Goal: Information Seeking & Learning: Learn about a topic

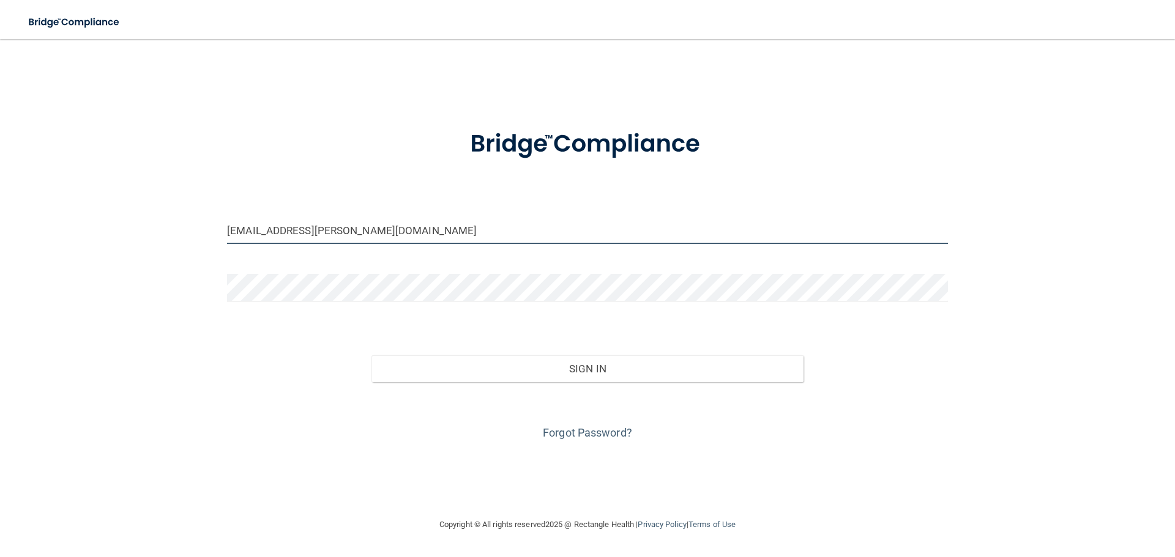
click at [364, 232] on input "kelsi.doane@gmail.com" at bounding box center [587, 231] width 721 height 28
click at [362, 241] on input "kelsi.doane@gmail.com" at bounding box center [587, 231] width 721 height 28
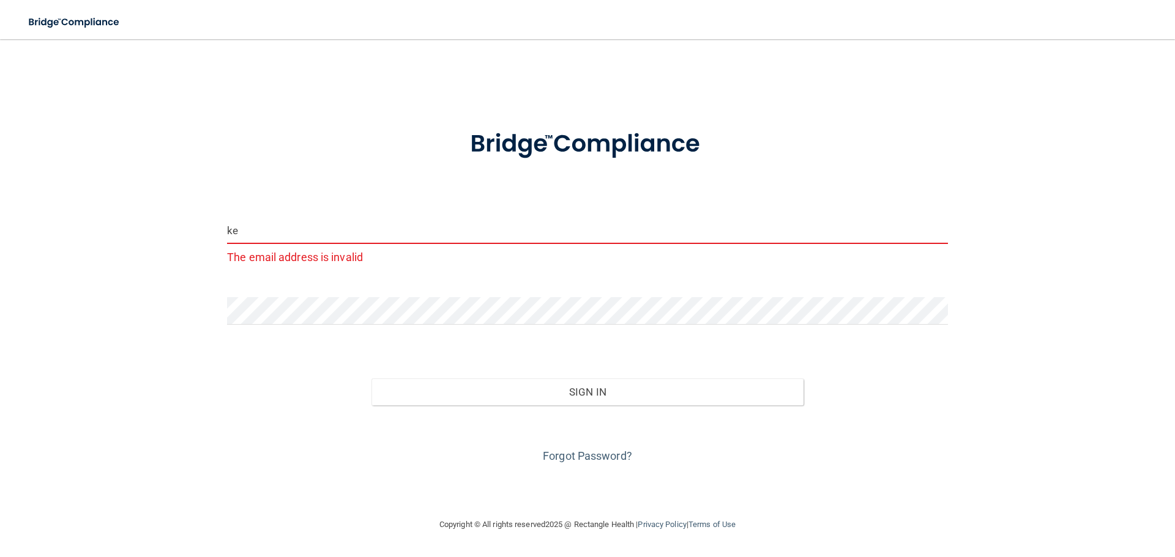
type input "k"
type input "h"
type input "[EMAIL_ADDRESS][DOMAIN_NAME]"
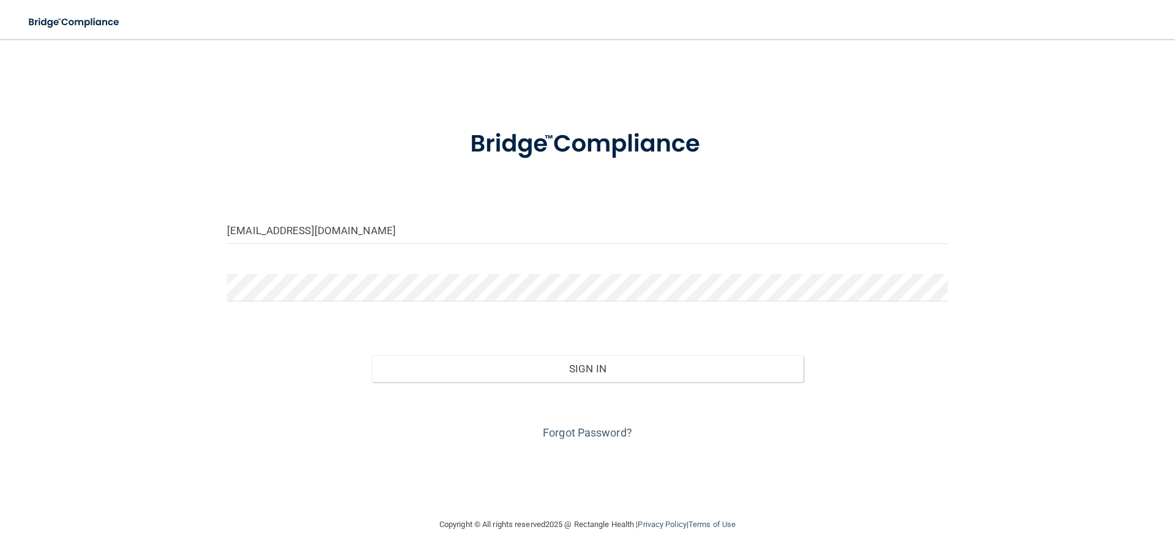
click at [284, 398] on div "Forgot Password?" at bounding box center [587, 412] width 739 height 61
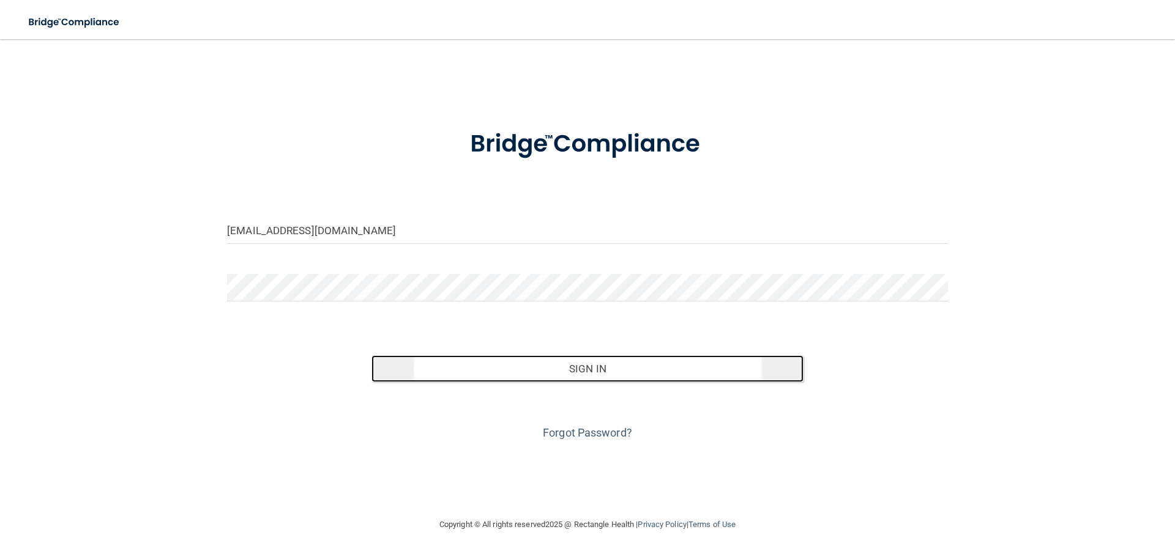
click at [528, 382] on button "Sign In" at bounding box center [587, 369] width 433 height 27
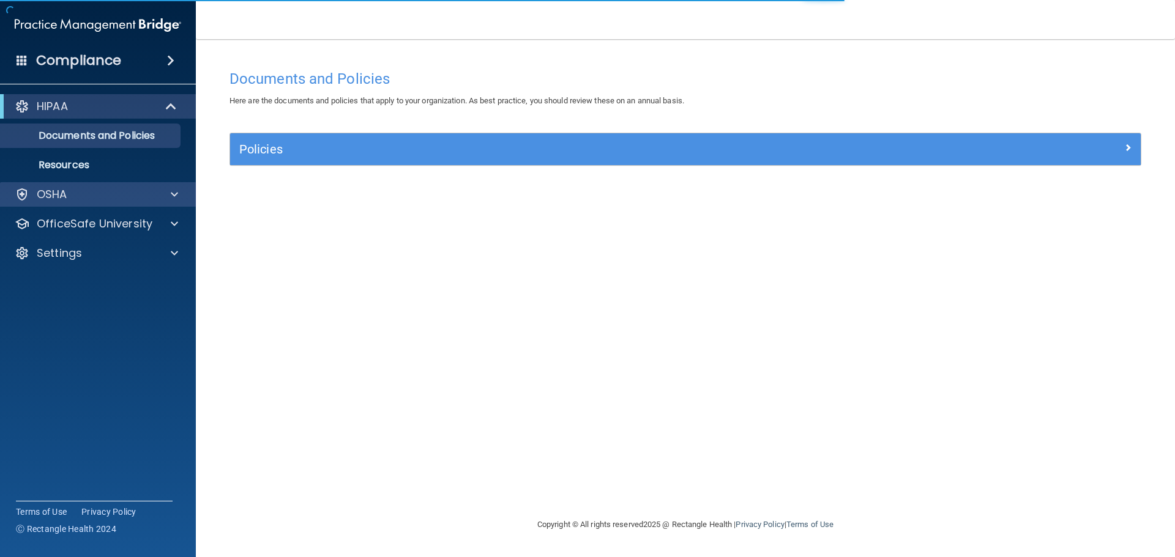
click at [163, 186] on div "OSHA" at bounding box center [98, 194] width 196 height 24
click at [168, 192] on div at bounding box center [172, 194] width 31 height 15
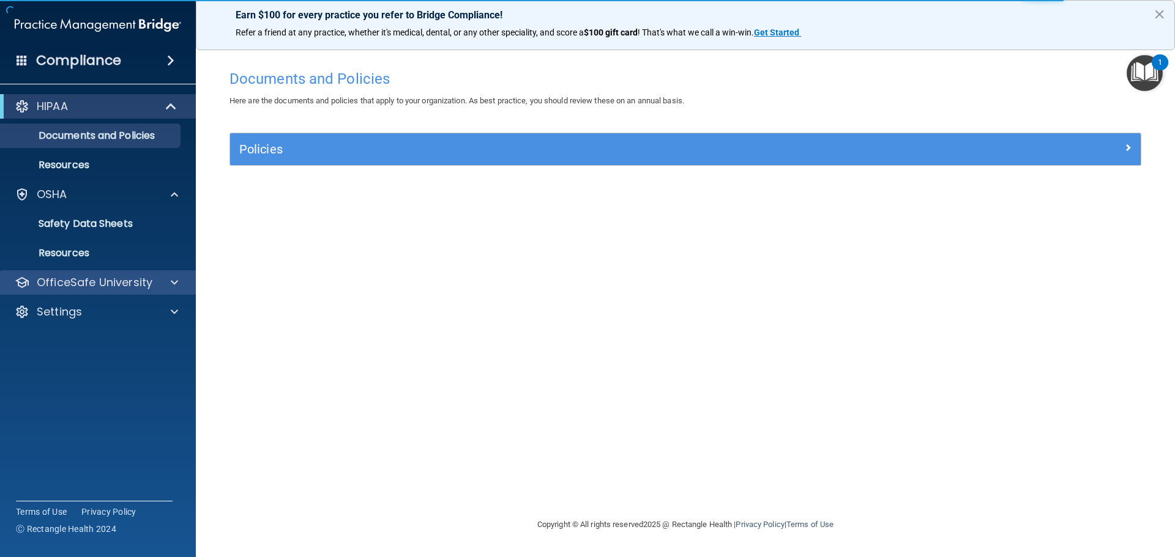
click at [177, 291] on div "OfficeSafe University" at bounding box center [98, 282] width 196 height 24
click at [174, 283] on span at bounding box center [174, 282] width 7 height 15
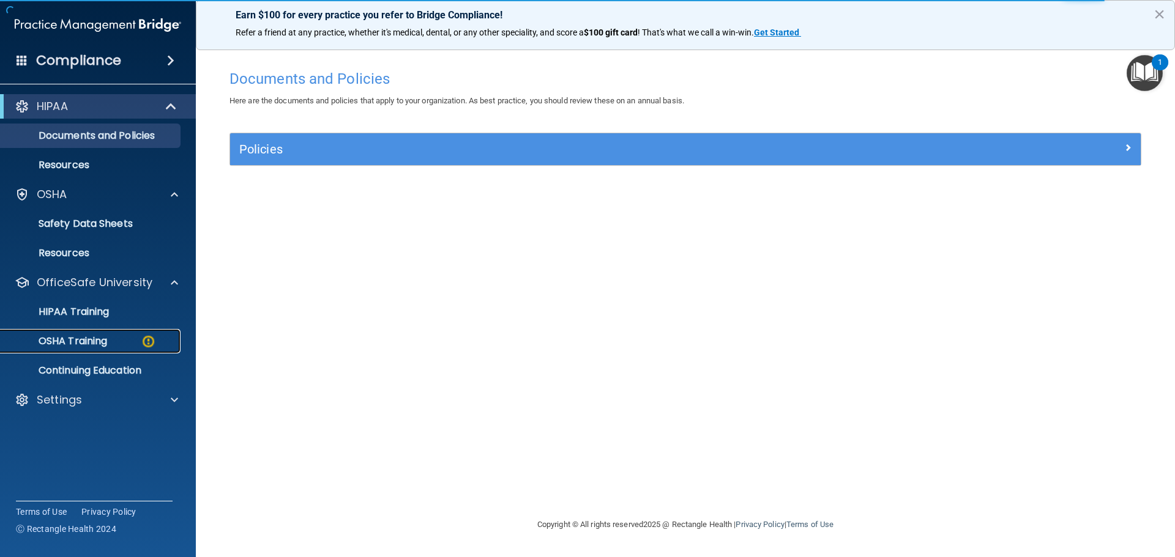
click at [124, 338] on div "OSHA Training" at bounding box center [91, 341] width 167 height 12
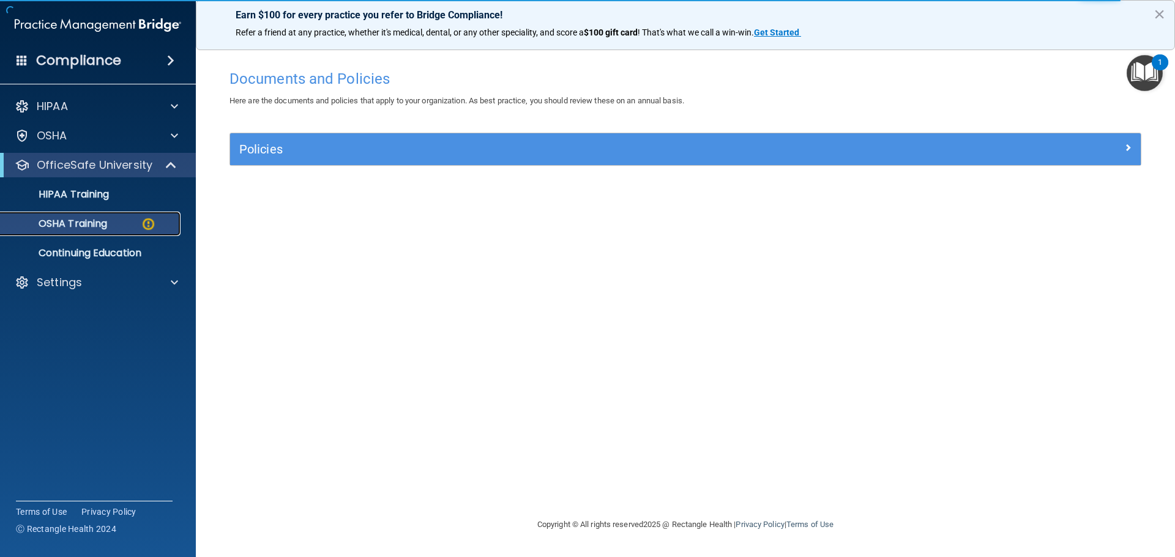
click at [122, 226] on div "OSHA Training" at bounding box center [91, 224] width 167 height 12
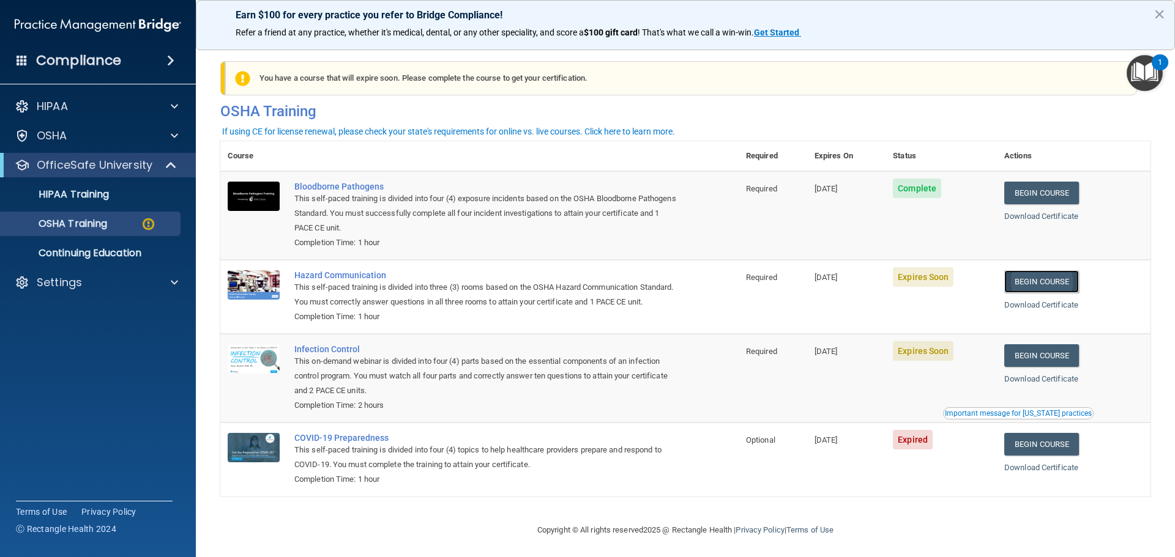
click at [1036, 286] on link "Begin Course" at bounding box center [1041, 281] width 75 height 23
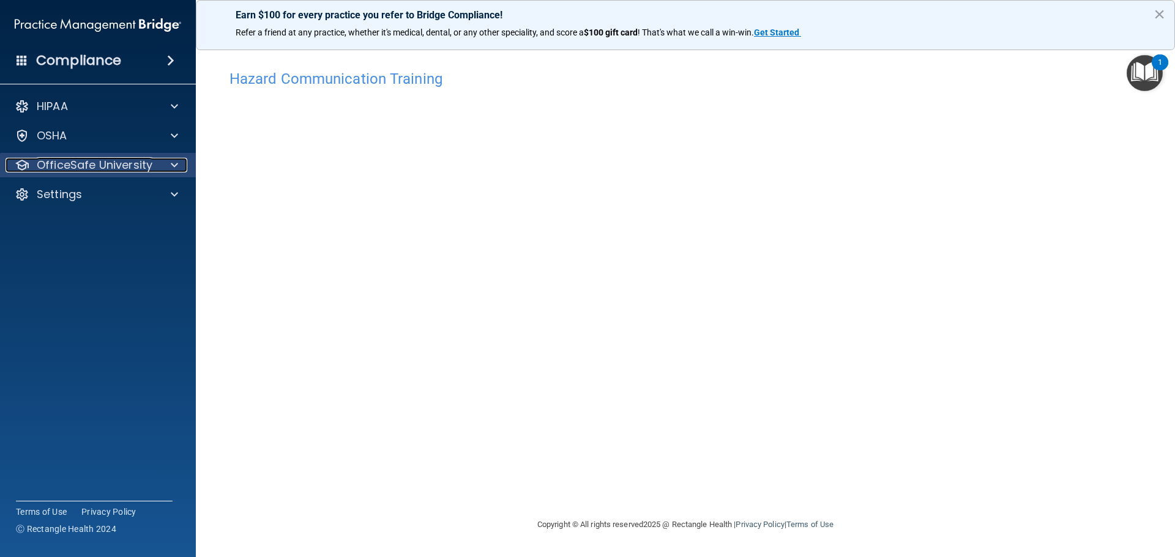
click at [101, 162] on p "OfficeSafe University" at bounding box center [95, 165] width 116 height 15
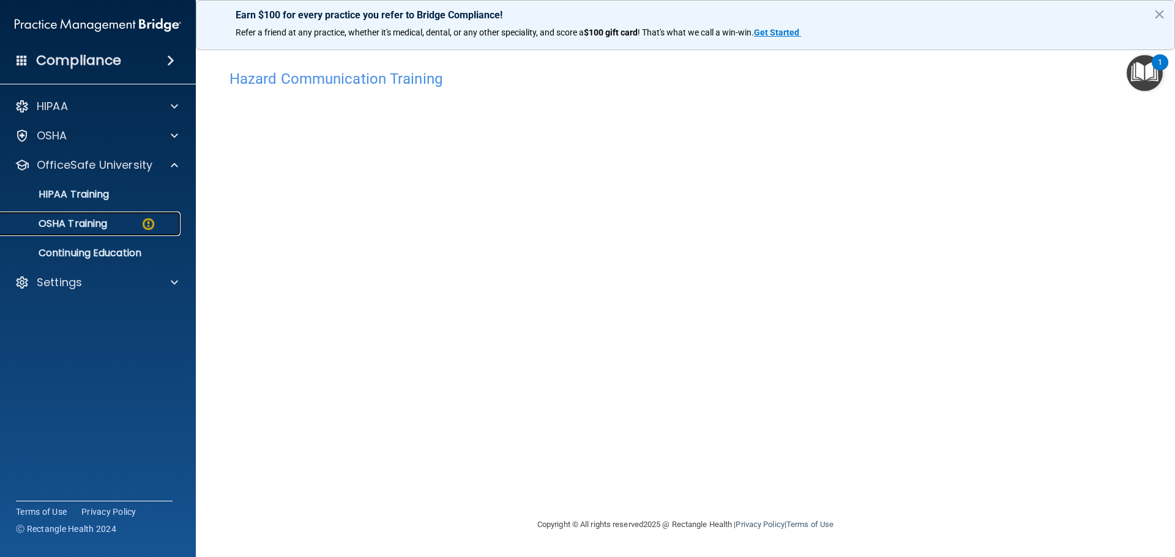
click at [124, 226] on div "OSHA Training" at bounding box center [91, 224] width 167 height 12
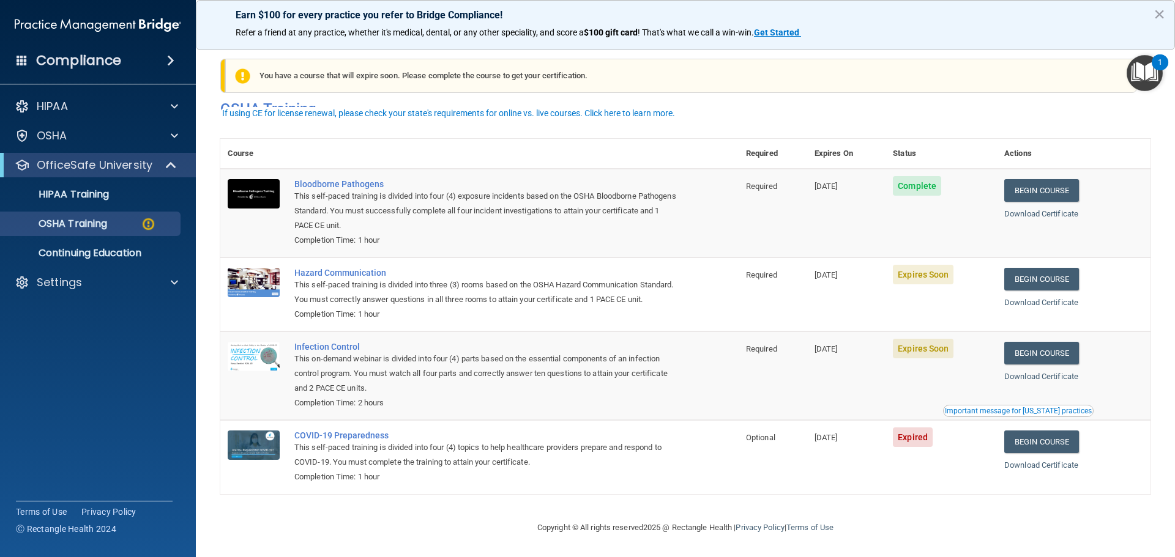
scroll to position [20, 0]
click at [1045, 268] on link "Begin Course" at bounding box center [1041, 279] width 75 height 23
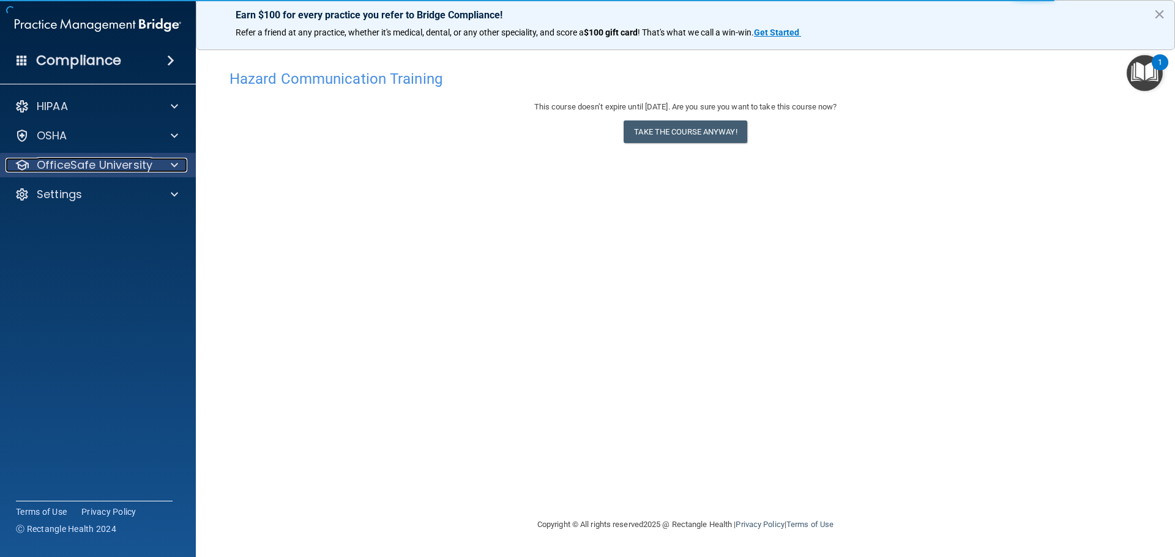
click at [131, 169] on p "OfficeSafe University" at bounding box center [95, 165] width 116 height 15
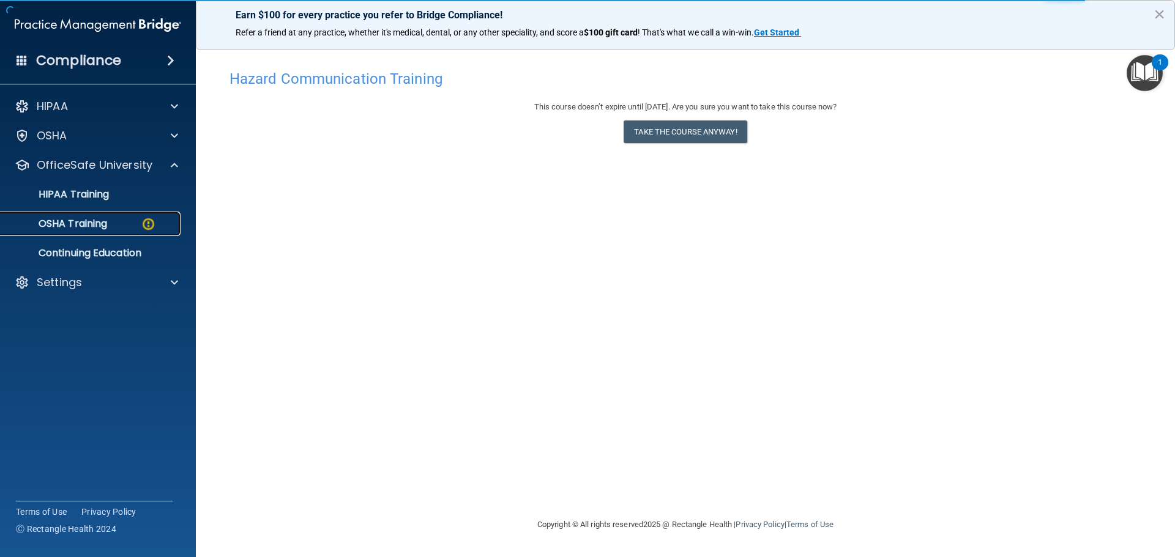
click at [132, 226] on div "OSHA Training" at bounding box center [91, 224] width 167 height 12
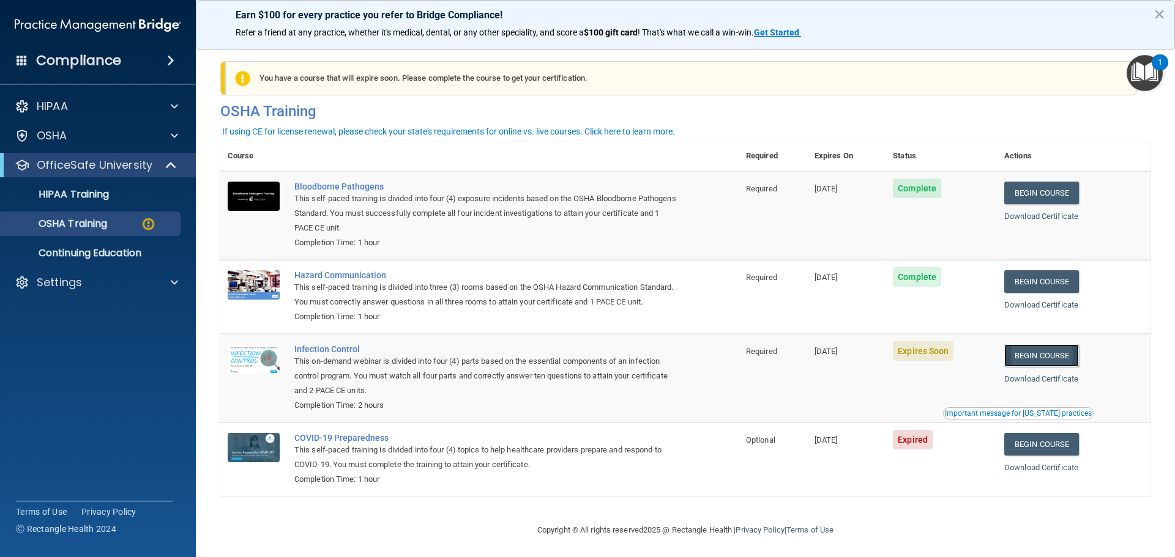
click at [1016, 367] on link "Begin Course" at bounding box center [1041, 356] width 75 height 23
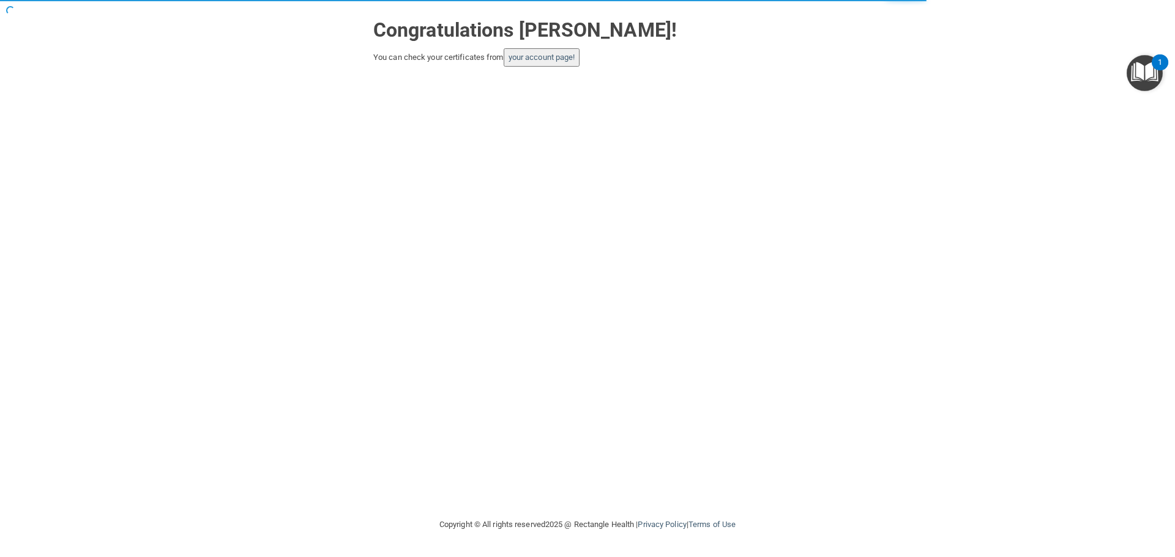
click at [560, 64] on button "your account page!" at bounding box center [542, 57] width 76 height 18
click at [557, 62] on link "your account page!" at bounding box center [541, 57] width 67 height 9
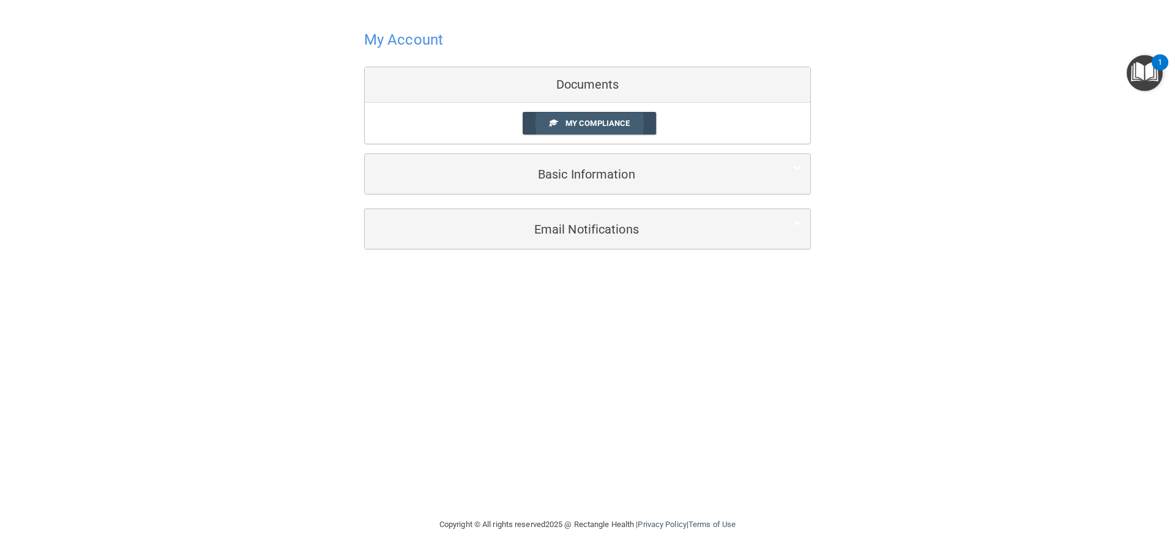
click at [595, 132] on link "My Compliance" at bounding box center [590, 123] width 134 height 23
